Goal: Task Accomplishment & Management: Complete application form

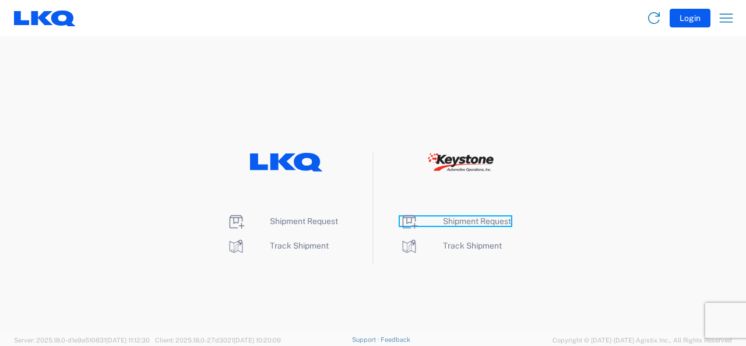
click at [469, 217] on span "Shipment Request" at bounding box center [477, 220] width 68 height 9
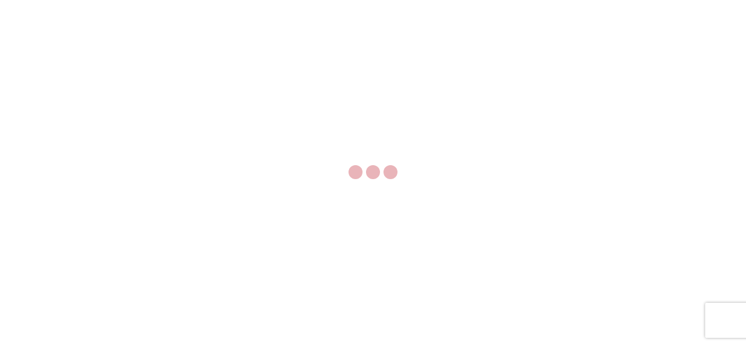
select select "FULL"
select select "LBS"
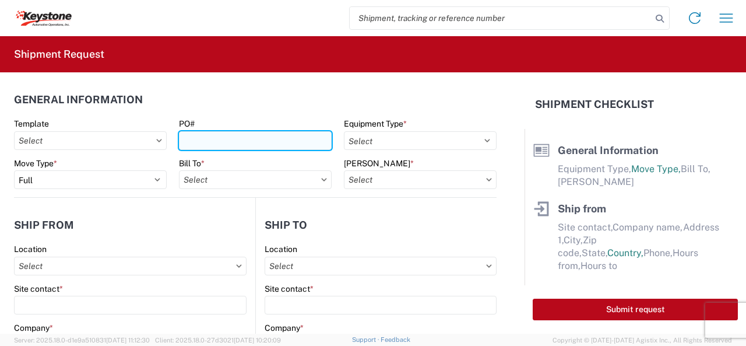
click at [207, 142] on input "PO#" at bounding box center [255, 140] width 153 height 19
type input "2088596"
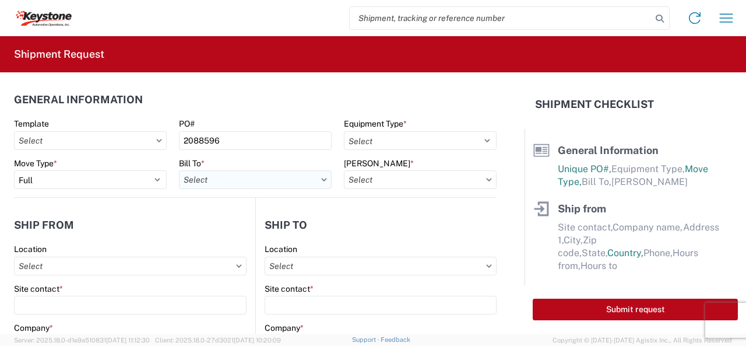
click at [263, 178] on input "Bill To *" at bounding box center [255, 179] width 153 height 19
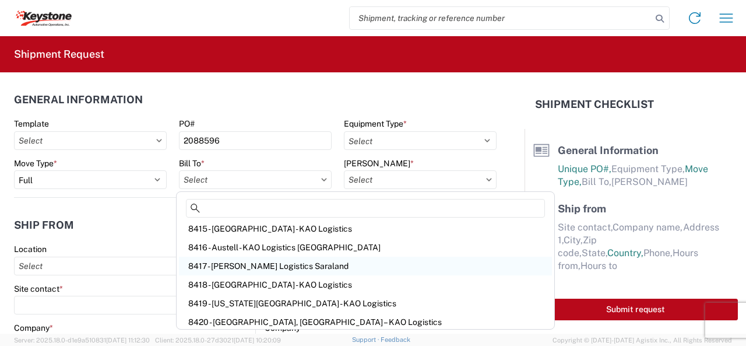
scroll to position [233, 0]
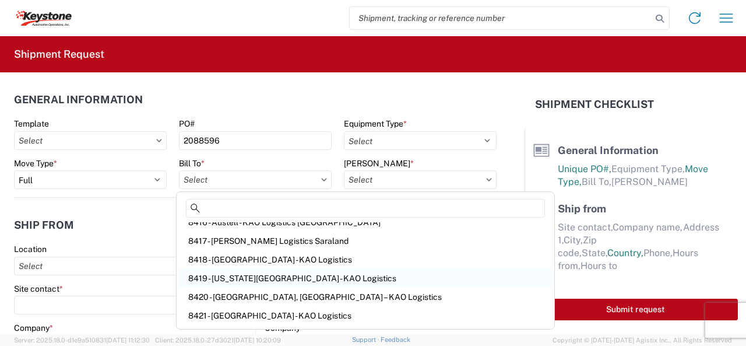
click at [227, 277] on div "8419 - [US_STATE][GEOGRAPHIC_DATA] - KAO Logistics" at bounding box center [365, 278] width 373 height 19
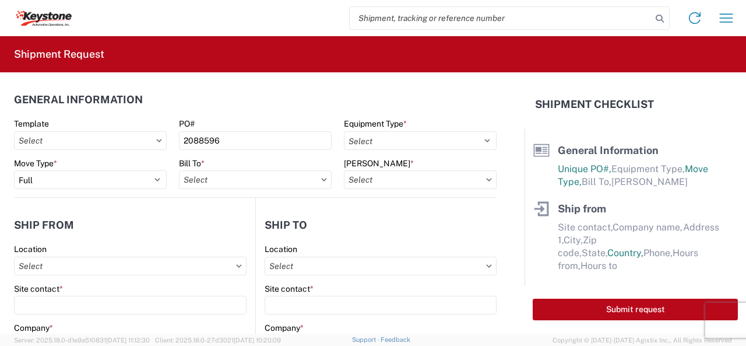
type input "8419 - [US_STATE][GEOGRAPHIC_DATA] - KAO Logistics"
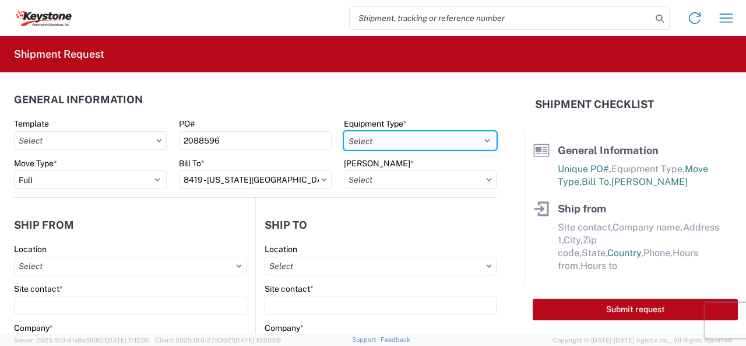
click at [480, 138] on select "Select 53’ Dry Van Flatbed Dropdeck (van) Lowboy (flatbed) Rail" at bounding box center [420, 140] width 153 height 19
select select "STDV"
click at [344, 131] on select "Select 53’ Dry Van Flatbed Dropdeck (van) Lowboy (flatbed) Rail" at bounding box center [420, 140] width 153 height 19
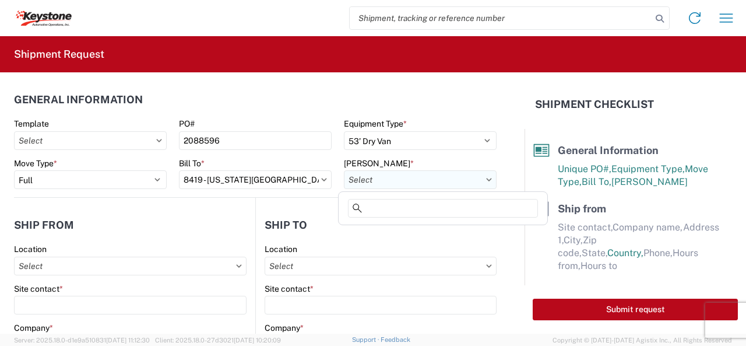
click at [408, 177] on input "[PERSON_NAME] *" at bounding box center [420, 179] width 153 height 19
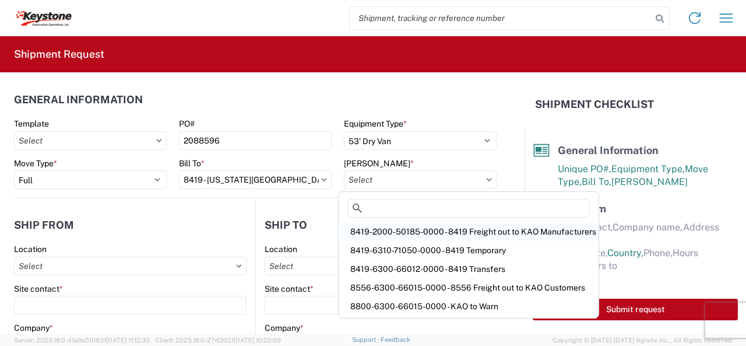
click at [403, 234] on div "8419-2000-50185-0000 - 8419 Freight out to KAO Manufacturers" at bounding box center [468, 231] width 255 height 19
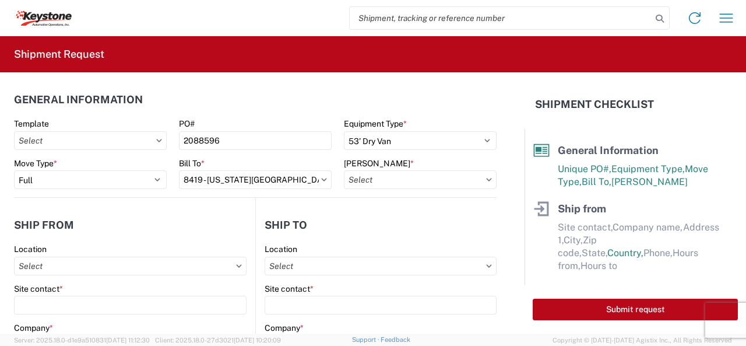
type input "8419-2000-50185-0000 - 8419 Freight out to KAO Manufacturers"
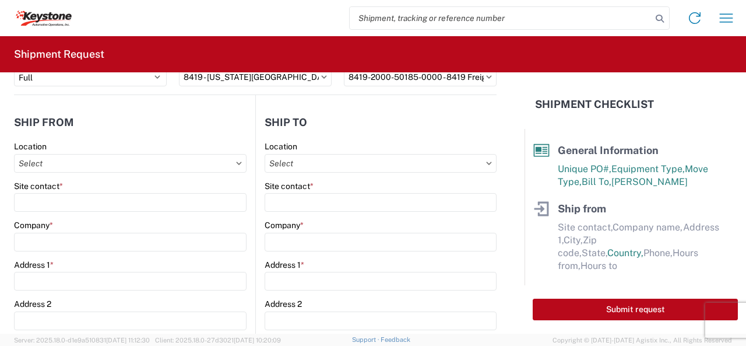
scroll to position [117, 0]
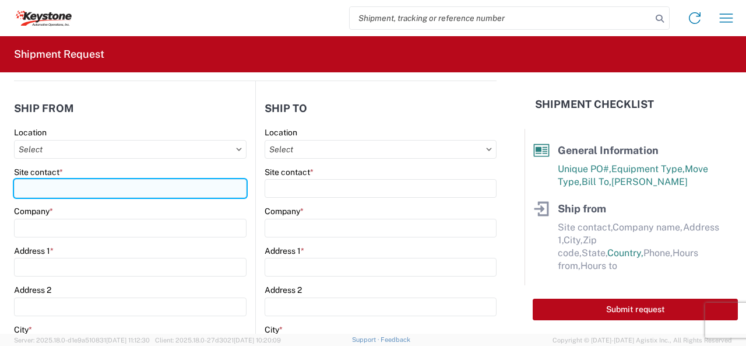
click at [31, 190] on input "Site contact *" at bounding box center [130, 188] width 233 height 19
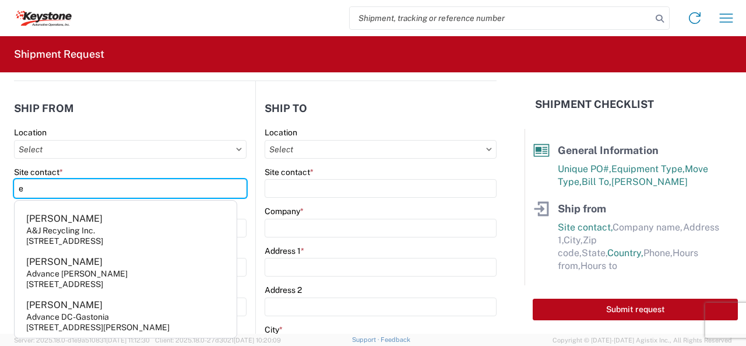
type input "[PERSON_NAME]"
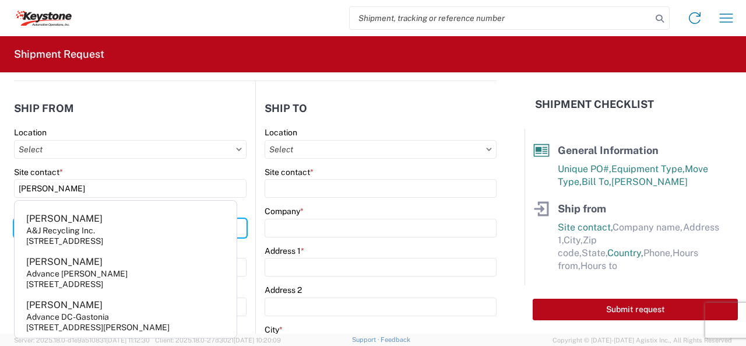
type input "KAO"
type input "[STREET_ADDRESS]"
type input "[US_STATE][GEOGRAPHIC_DATA]"
type input "66105"
select select "KS"
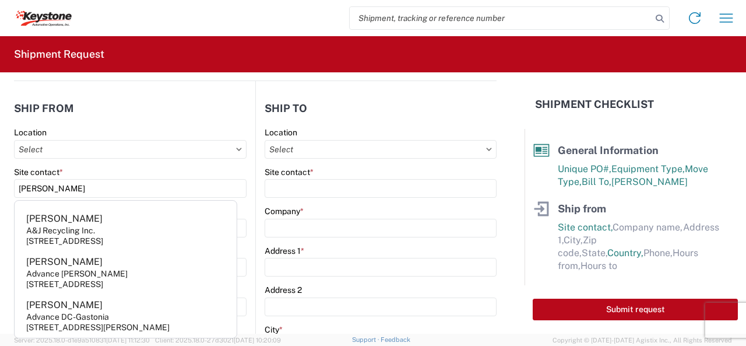
type input "[EMAIL_ADDRESS][DOMAIN_NAME]"
type input "9132139687"
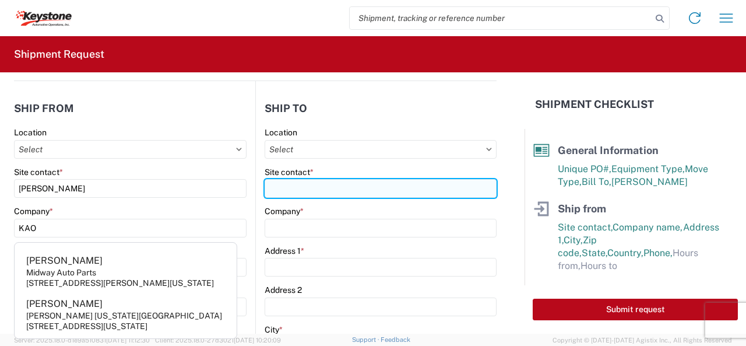
click at [274, 190] on input "Site contact *" at bounding box center [381, 188] width 232 height 19
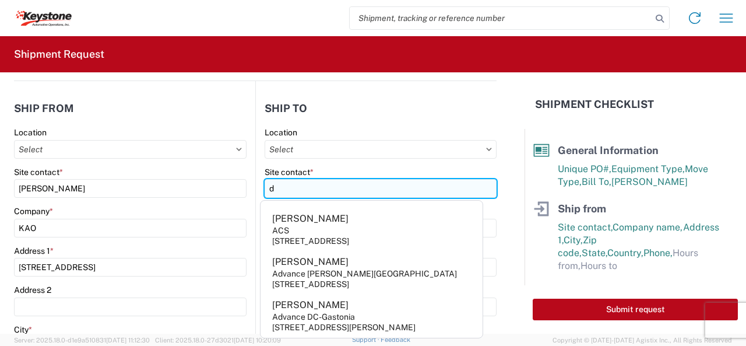
type input "[PERSON_NAME]"
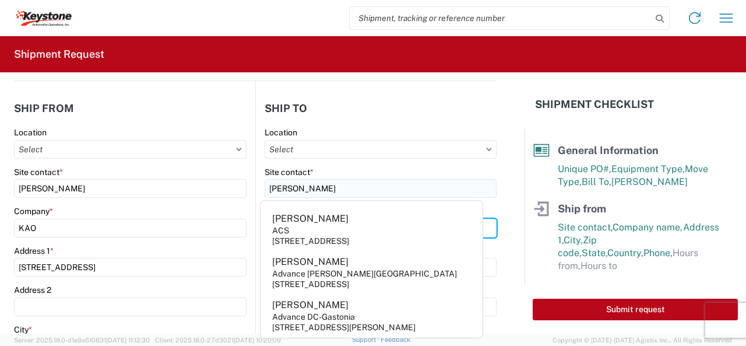
type input "KAO"
type input "[STREET_ADDRESS]"
type input "[PERSON_NAME]"
type input "63042"
select select "MO"
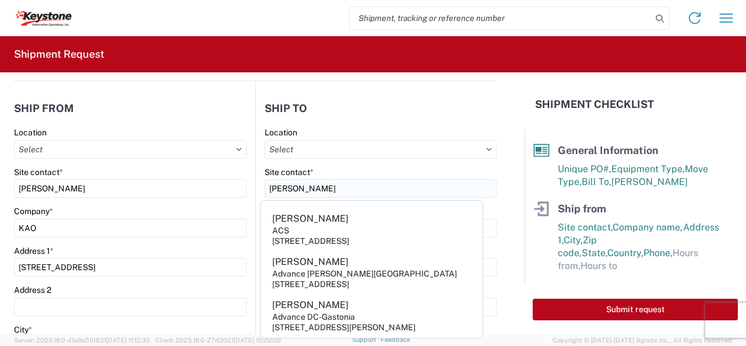
type input "3143783912"
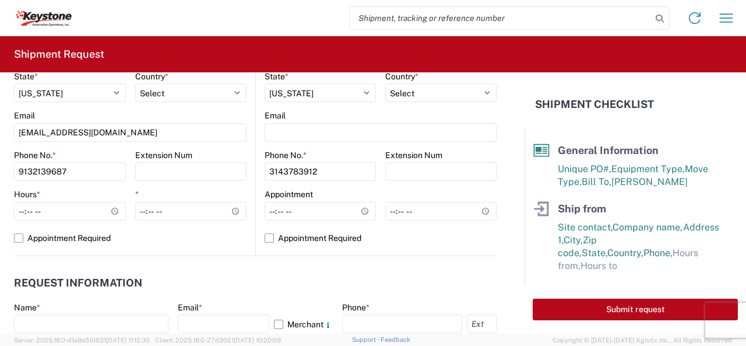
scroll to position [466, 0]
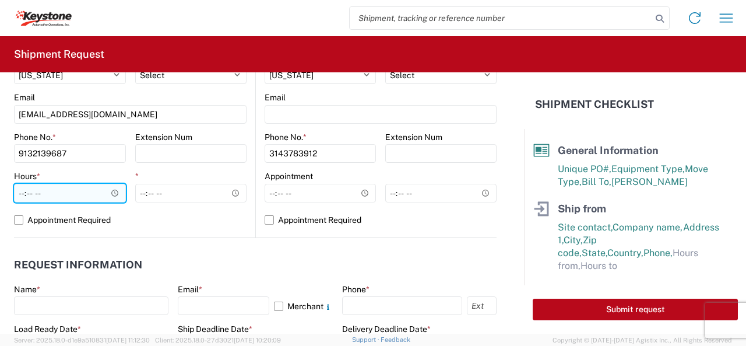
click at [112, 192] on input "Hours *" at bounding box center [70, 193] width 112 height 19
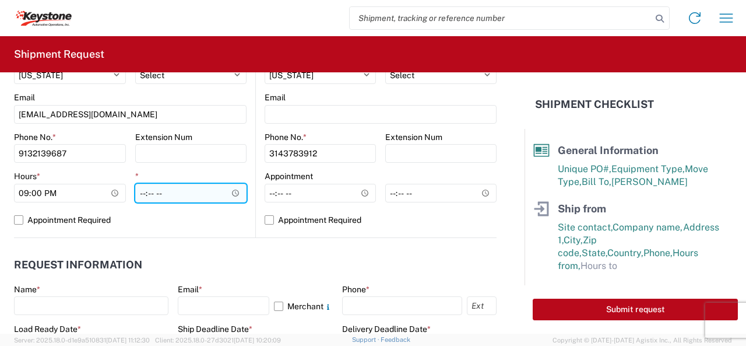
type input "21:00"
click at [233, 192] on input "*" at bounding box center [191, 193] width 112 height 19
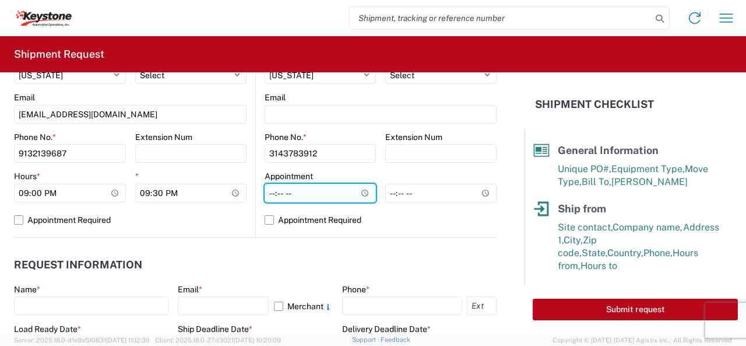
type input "21:30"
click at [359, 191] on input "Hours *" at bounding box center [320, 193] width 111 height 19
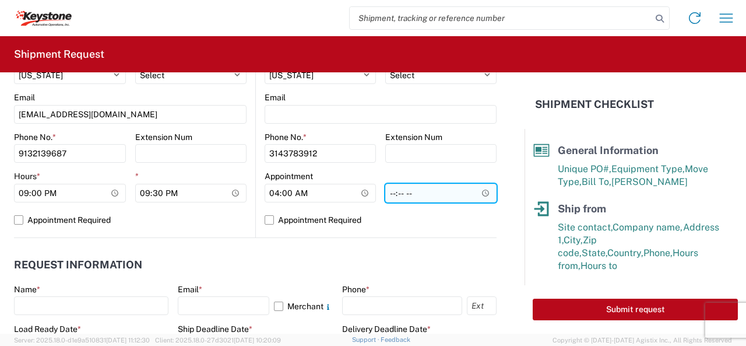
type input "04:00"
click at [474, 192] on input "*" at bounding box center [440, 193] width 111 height 19
type input "04:30"
click at [506, 236] on form "General Information Template PO# 2088596 Equipment Type * Select 53’ Dry Van Fl…" at bounding box center [262, 202] width 525 height 261
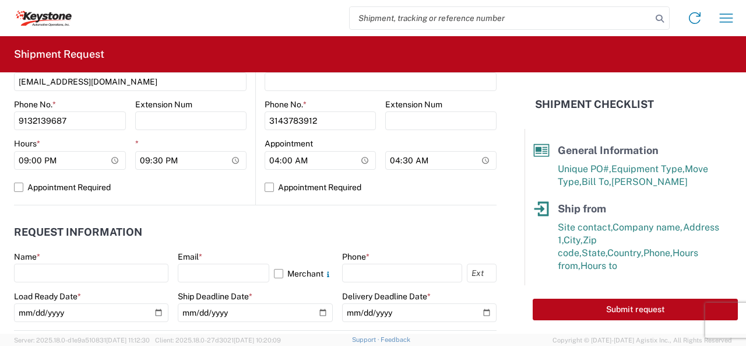
scroll to position [583, 0]
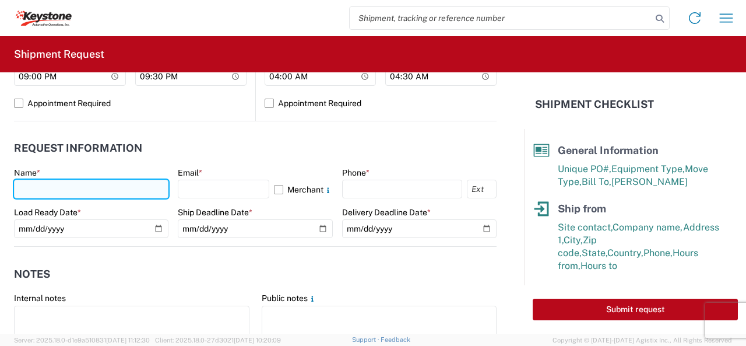
click at [27, 186] on input "text" at bounding box center [91, 189] width 154 height 19
type input "[PERSON_NAME]"
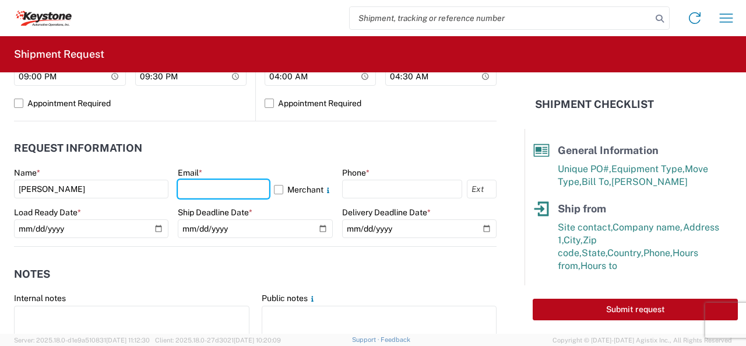
type input "[EMAIL_ADDRESS][DOMAIN_NAME]"
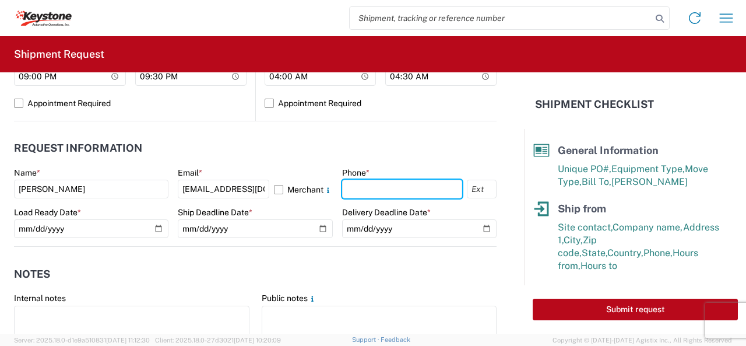
type input "9132139687"
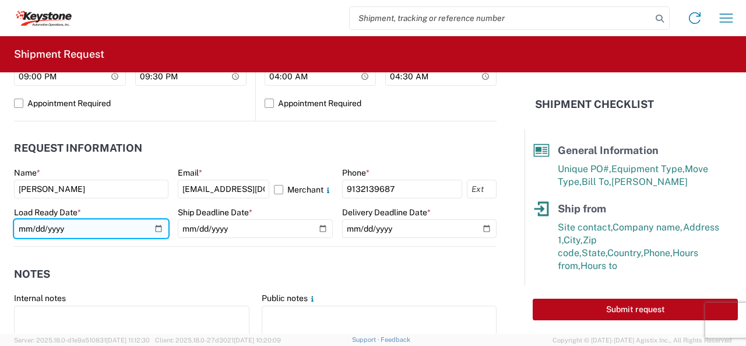
click at [154, 226] on input "date" at bounding box center [91, 228] width 154 height 19
type input "[DATE]"
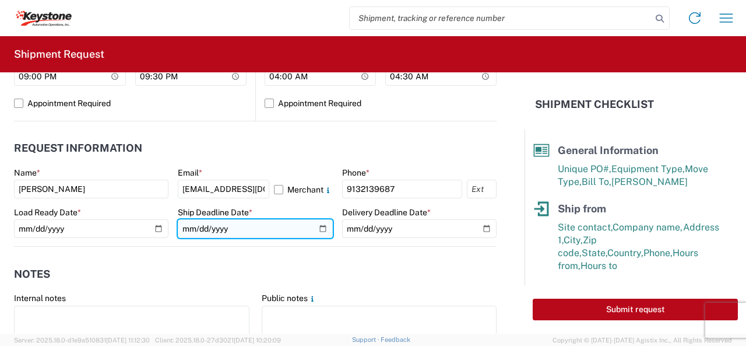
click at [316, 227] on input "date" at bounding box center [255, 228] width 154 height 19
type input "[DATE]"
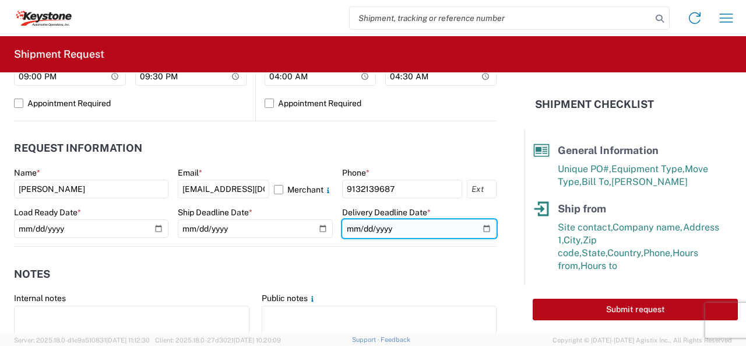
click at [480, 226] on input "date" at bounding box center [419, 228] width 154 height 19
type input "[DATE]"
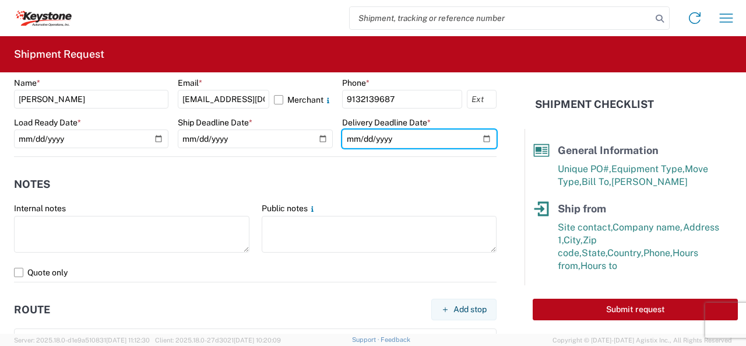
scroll to position [699, 0]
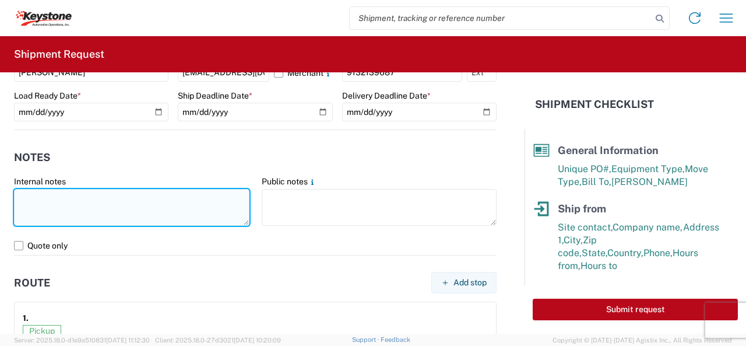
click at [36, 198] on textarea at bounding box center [131, 207] width 235 height 37
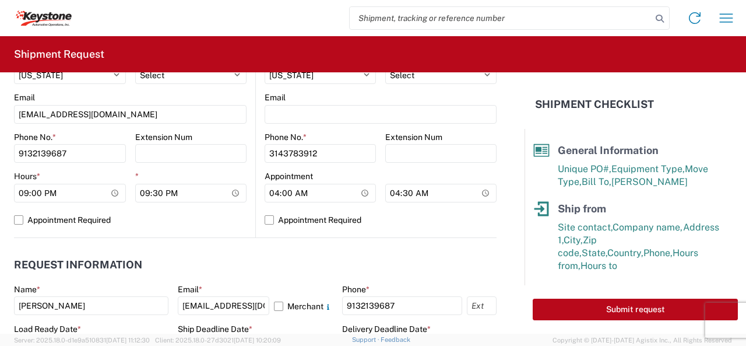
scroll to position [525, 0]
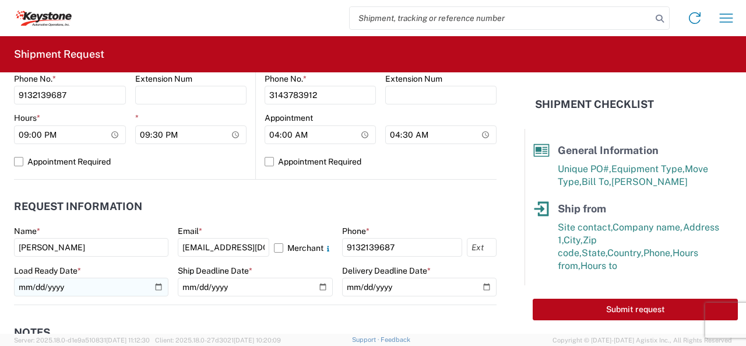
type textarea "R@L is doing this load to [GEOGRAPHIC_DATA], [GEOGRAPHIC_DATA] on [DATE]"
click at [153, 287] on input "[DATE]" at bounding box center [91, 286] width 154 height 19
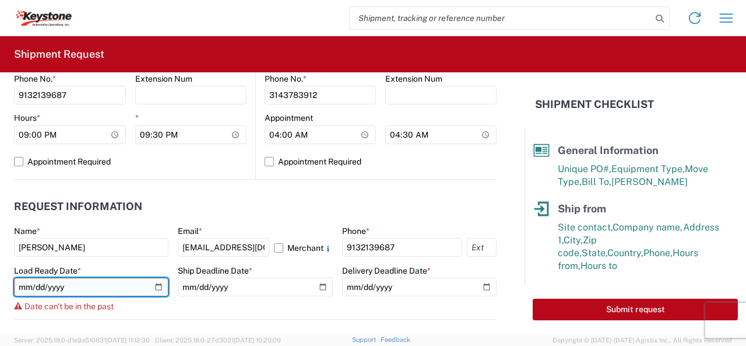
click at [156, 286] on input "[DATE]" at bounding box center [91, 286] width 154 height 19
type input "[DATE]"
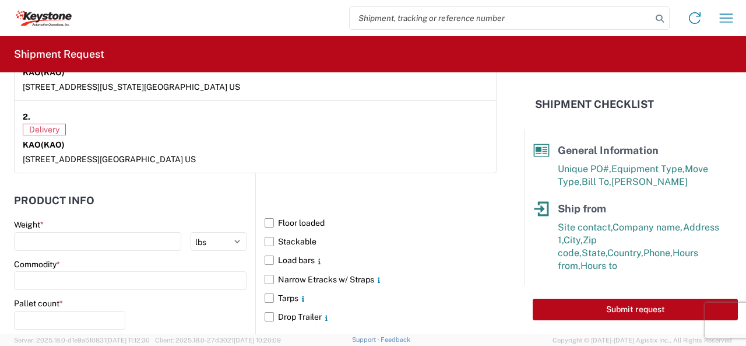
scroll to position [991, 0]
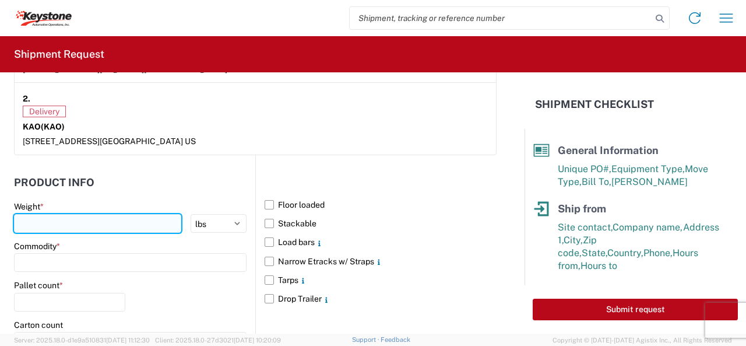
click at [69, 220] on input "number" at bounding box center [97, 223] width 167 height 19
type input "10000"
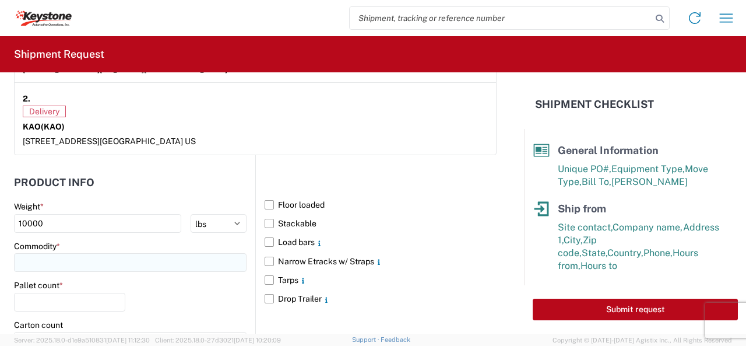
click at [72, 256] on input at bounding box center [130, 262] width 233 height 19
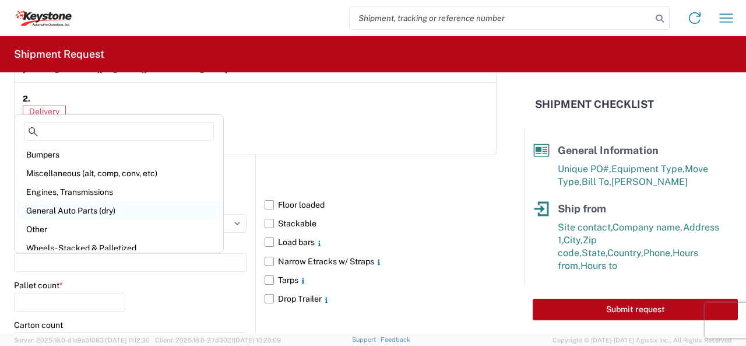
click at [72, 210] on div "General Auto Parts (dry)" at bounding box center [119, 210] width 204 height 19
type input "General Auto Parts (dry)"
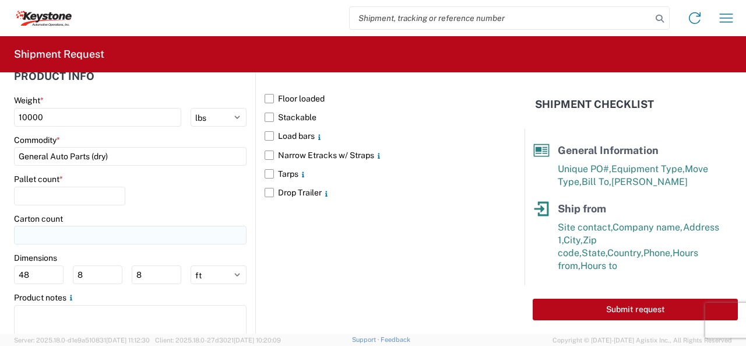
scroll to position [1107, 0]
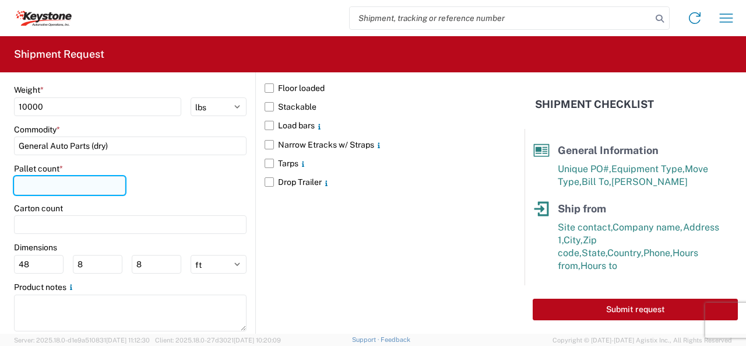
click at [29, 181] on input "number" at bounding box center [69, 185] width 111 height 19
type input "20"
click at [255, 198] on div "Floor loaded Stackable Load bars Narrow Etracks w/ Straps Tarps Drop Trailer" at bounding box center [375, 189] width 241 height 302
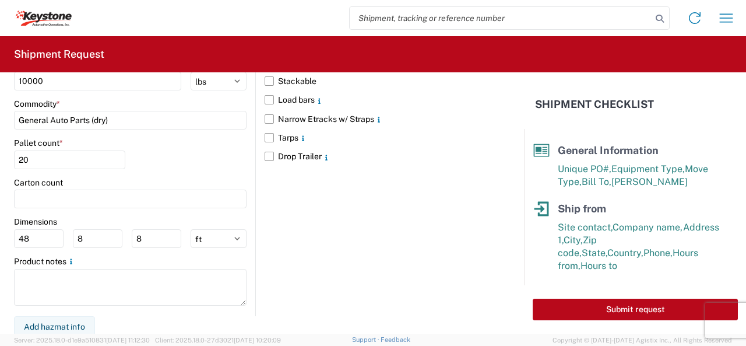
scroll to position [1075, 0]
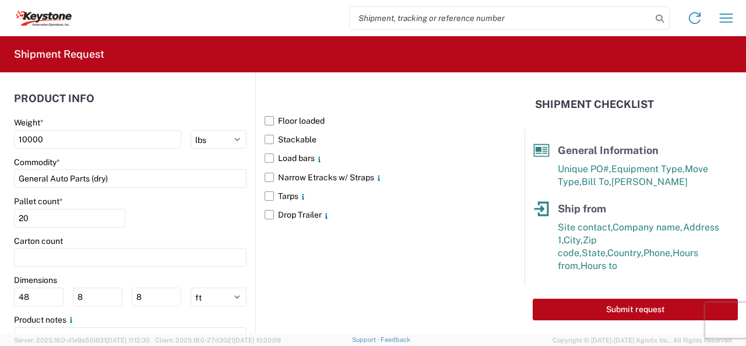
click at [266, 117] on label "Floor loaded" at bounding box center [381, 120] width 232 height 19
click at [0, 0] on input "Floor loaded" at bounding box center [0, 0] width 0 height 0
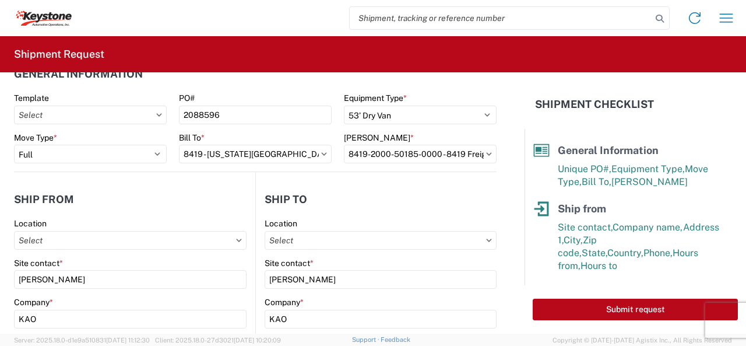
scroll to position [0, 0]
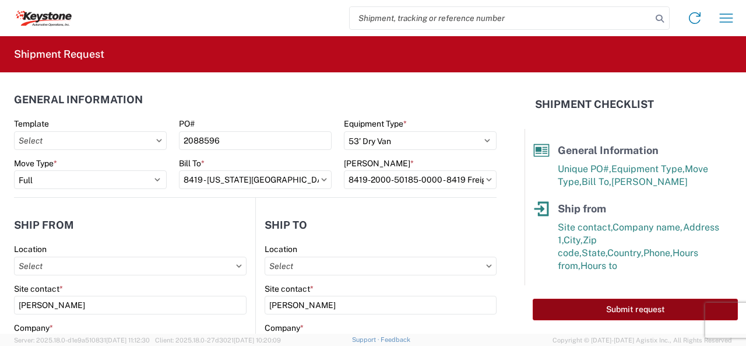
click at [632, 311] on button "Submit request" at bounding box center [635, 309] width 205 height 22
select select "KS"
select select "US"
